Goal: Navigation & Orientation: Find specific page/section

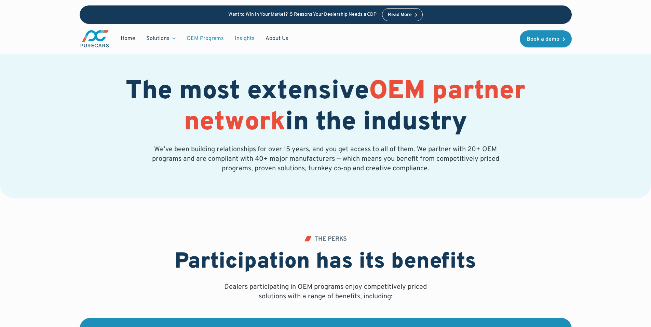
click at [247, 39] on link "Insights" at bounding box center [244, 38] width 31 height 13
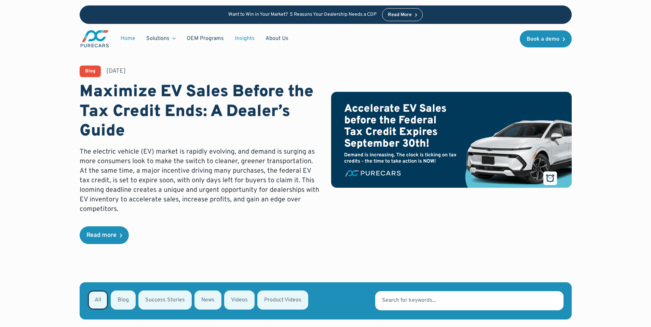
click at [134, 38] on link "Home" at bounding box center [128, 38] width 26 height 13
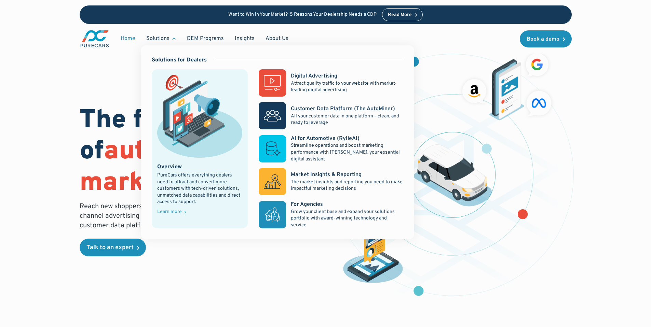
click at [152, 40] on div "Solutions" at bounding box center [157, 39] width 23 height 8
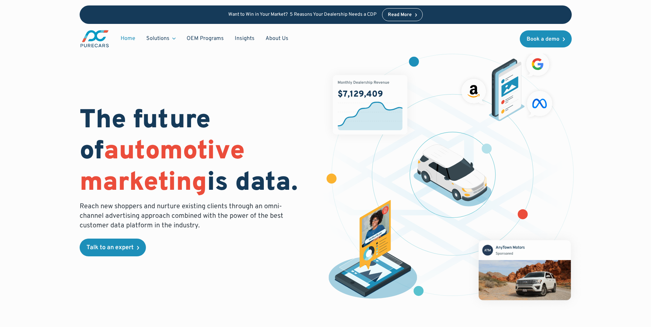
click at [629, 157] on div "The future of automotive marketing is data. Reach new shoppers and nurture exis…" at bounding box center [325, 170] width 651 height 340
click at [246, 39] on link "Insights" at bounding box center [244, 38] width 31 height 13
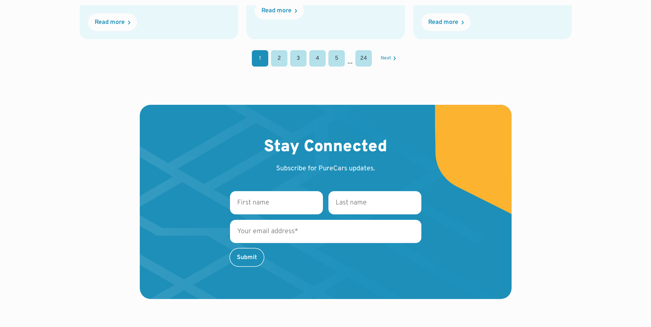
scroll to position [1099, 0]
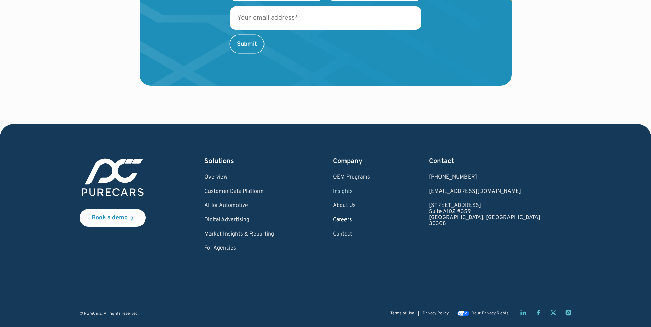
click at [370, 223] on link "Careers" at bounding box center [351, 220] width 37 height 6
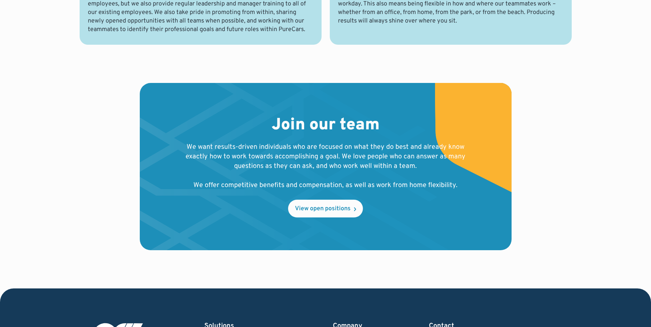
scroll to position [772, 0]
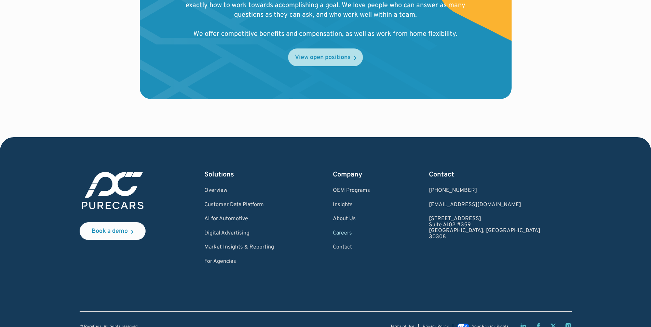
click at [312, 59] on div "View open positions" at bounding box center [323, 58] width 56 height 6
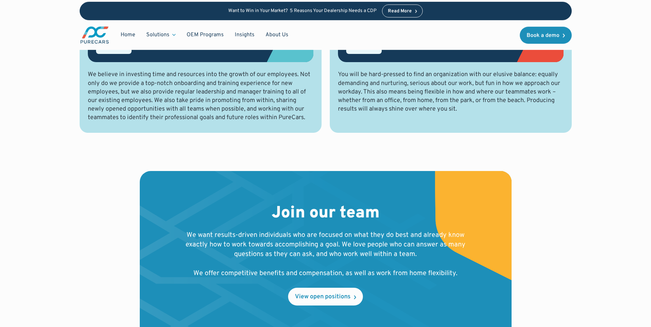
scroll to position [532, 0]
